Goal: Find specific page/section: Find specific page/section

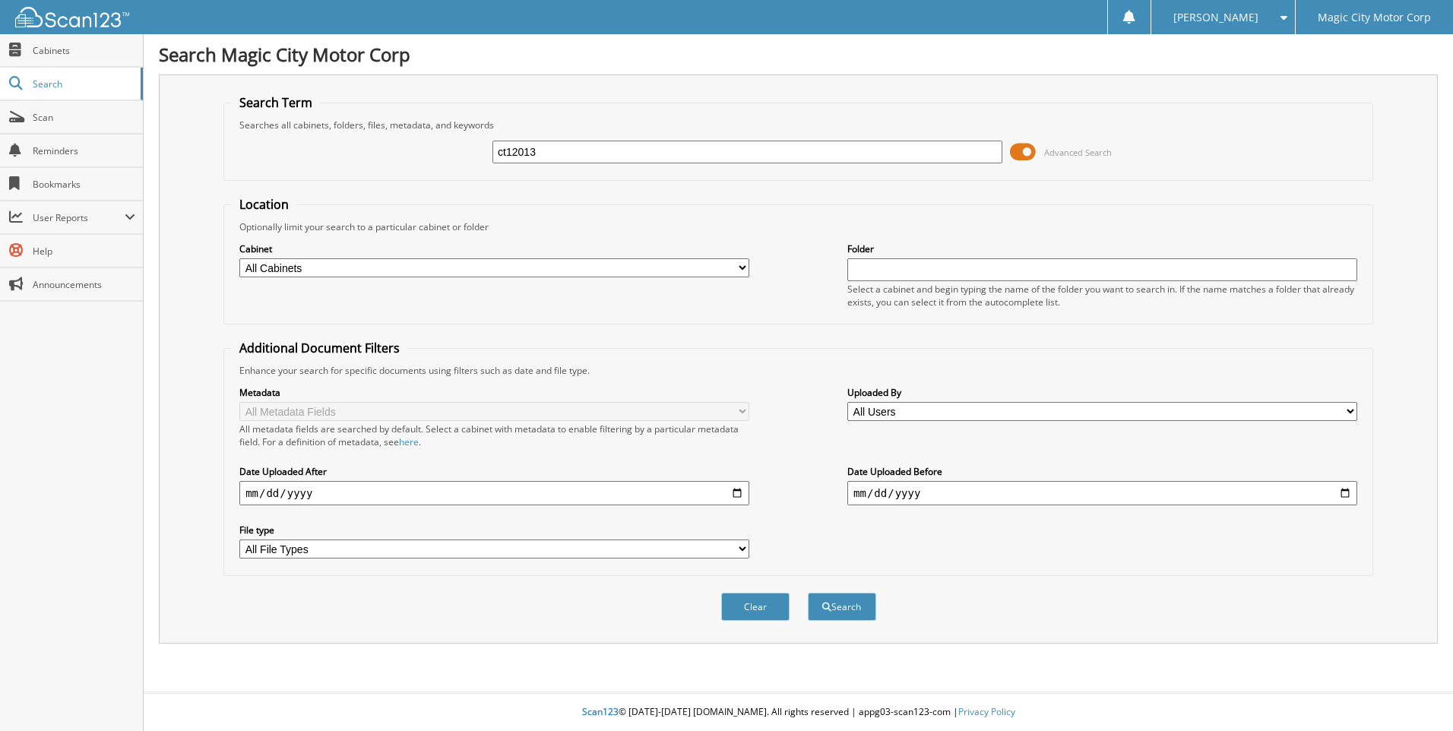
type input "ct12013"
click at [808, 593] on button "Search" at bounding box center [842, 607] width 68 height 28
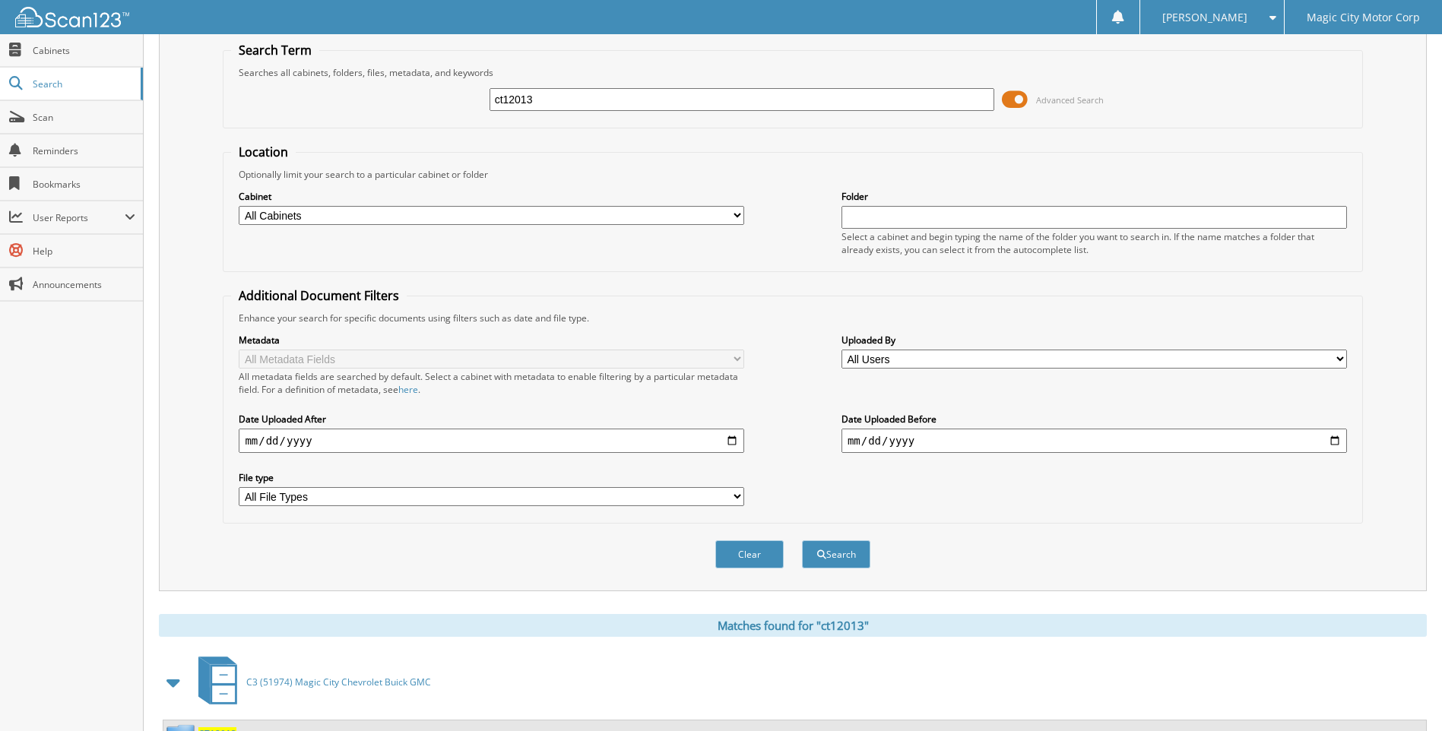
scroll to position [119, 0]
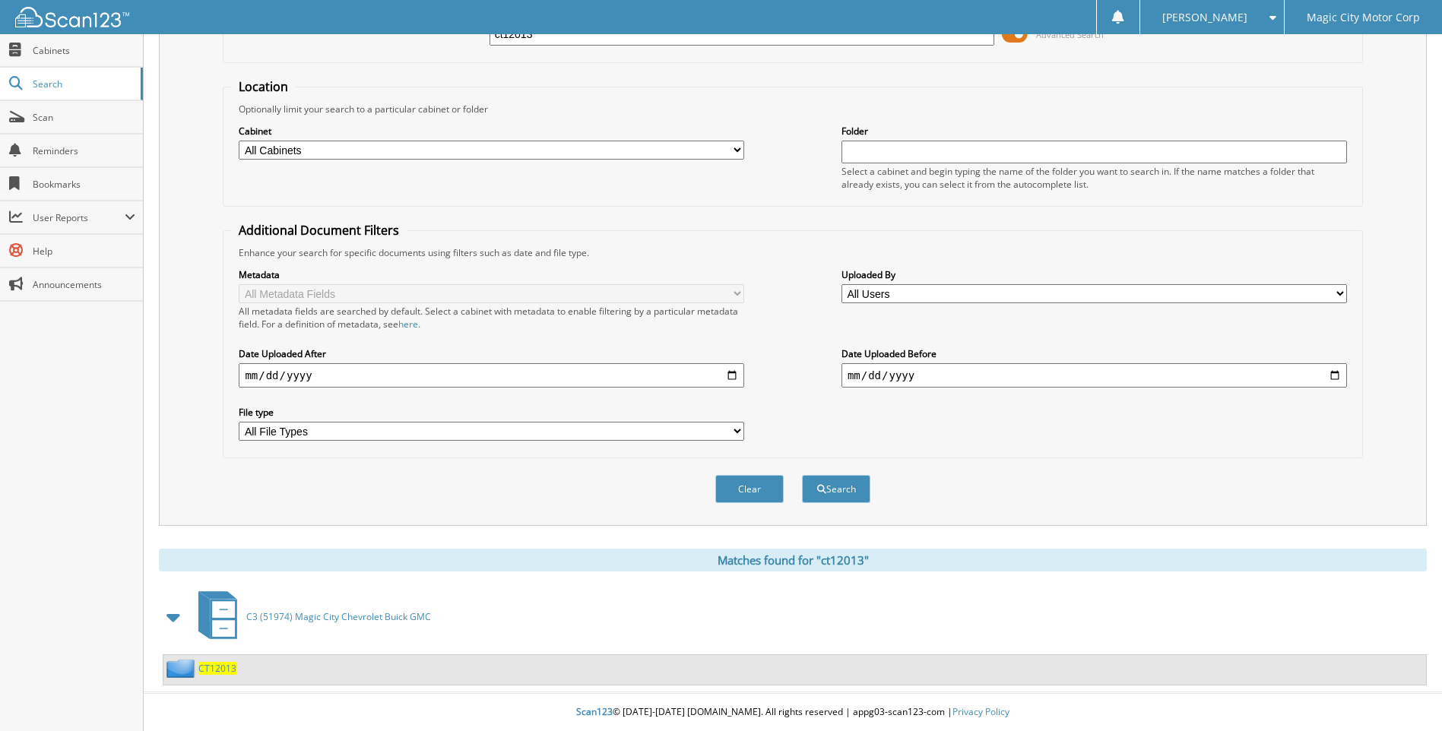
click at [215, 672] on span "CT12013" at bounding box center [217, 668] width 38 height 13
